Goal: Task Accomplishment & Management: Manage account settings

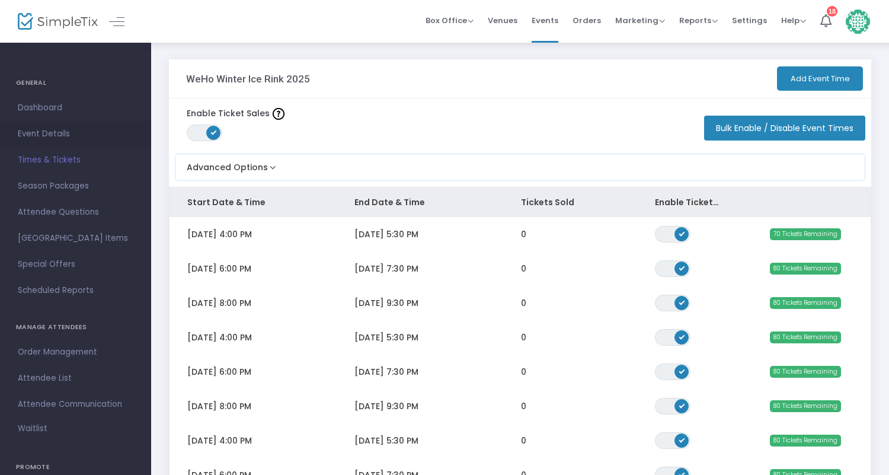
click at [53, 132] on span "Event Details" at bounding box center [76, 133] width 116 height 15
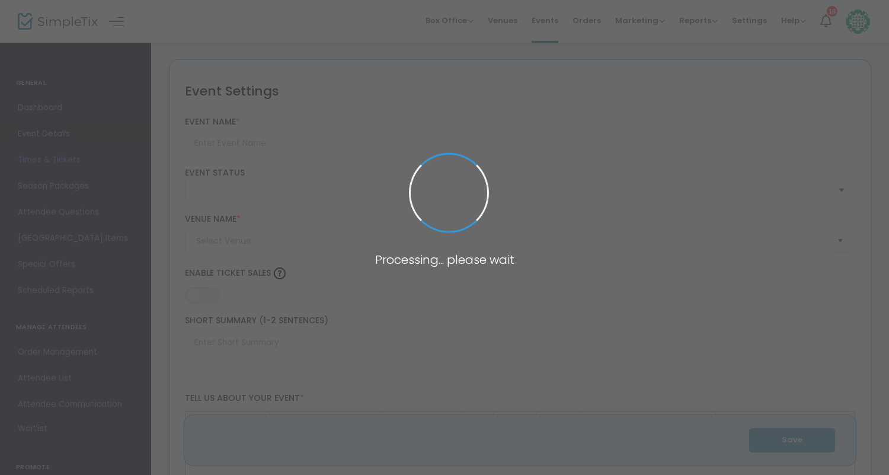
type input "WeHo Winter Ice Rink 2025"
type textarea "Come skate with us this winter season in [GEOGRAPHIC_DATA]! The WeHo Winter Ice…"
type input "Buy Tickets"
checkbox input "true"
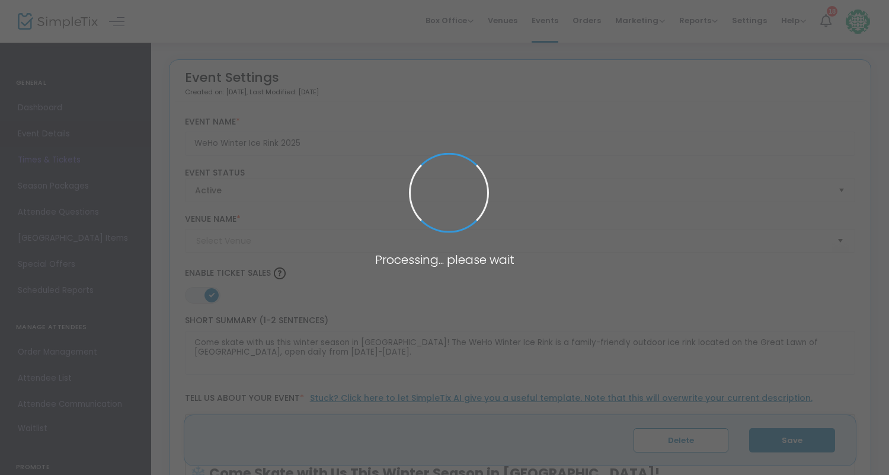
type input "[GEOGRAPHIC_DATA], Great Lawn"
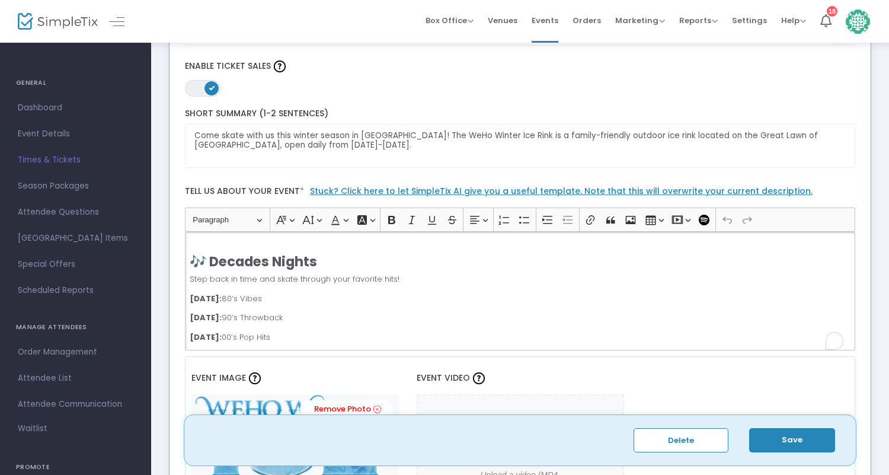
scroll to position [403, 0]
drag, startPoint x: 273, startPoint y: 336, endPoint x: 194, endPoint y: 265, distance: 106.6
click at [194, 265] on div "❄️ Come Skate with Us This Winter Season in [GEOGRAPHIC_DATA]! The WeHo Winter …" at bounding box center [520, 291] width 671 height 119
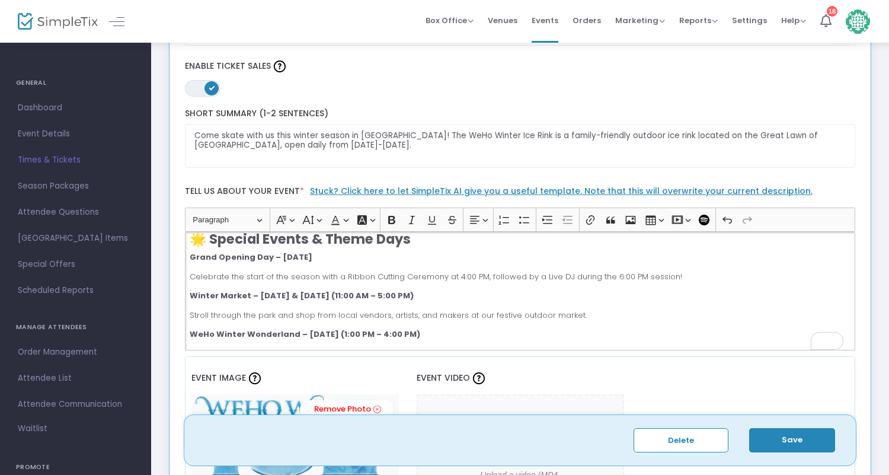
scroll to position [138, 0]
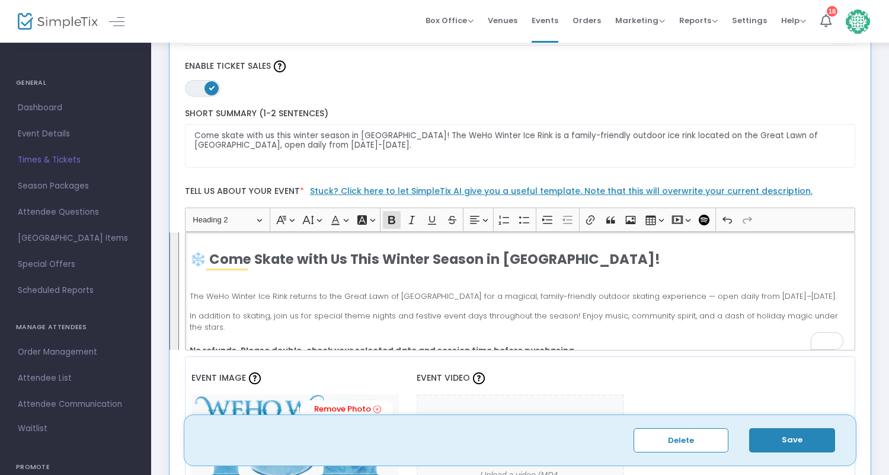
drag, startPoint x: 501, startPoint y: 294, endPoint x: 190, endPoint y: 258, distance: 313.3
click at [190, 258] on div "❄️ Come Skate with Us This Winter Season in [GEOGRAPHIC_DATA]! The WeHo Winter …" at bounding box center [520, 291] width 671 height 119
copy div "❄️ Lore Ipsum dolo Si Amet Consec Adipis el Sedd Eiusmodte! Inc UtLa Etdolo Mag…"
